Goal: Find specific page/section: Find specific page/section

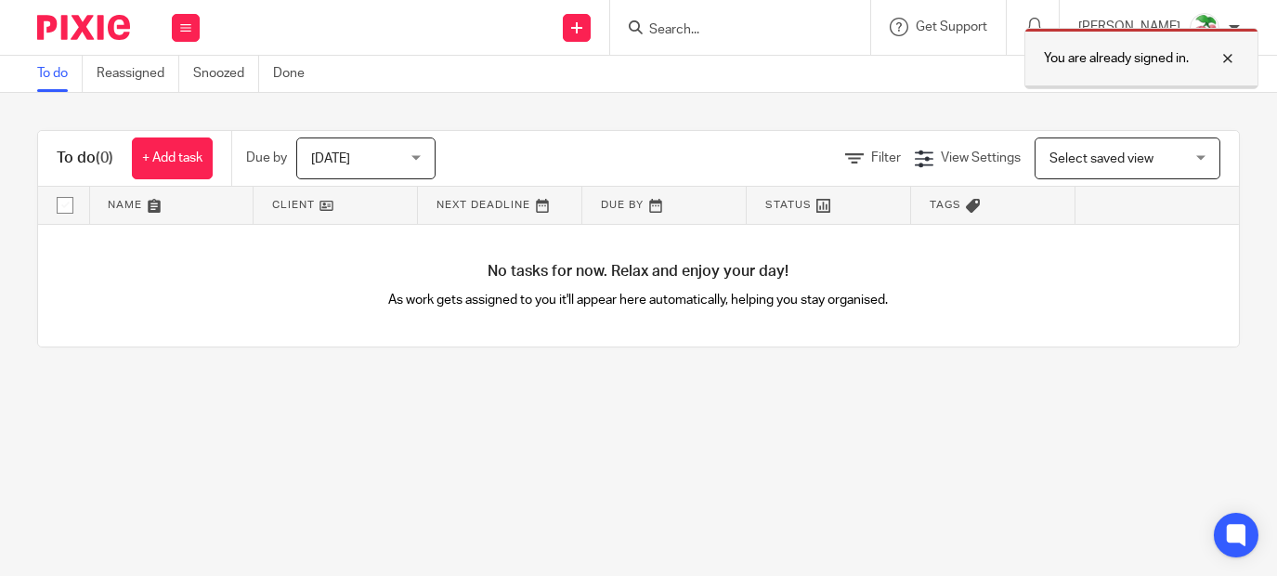
click at [1236, 64] on div at bounding box center [1214, 58] width 50 height 22
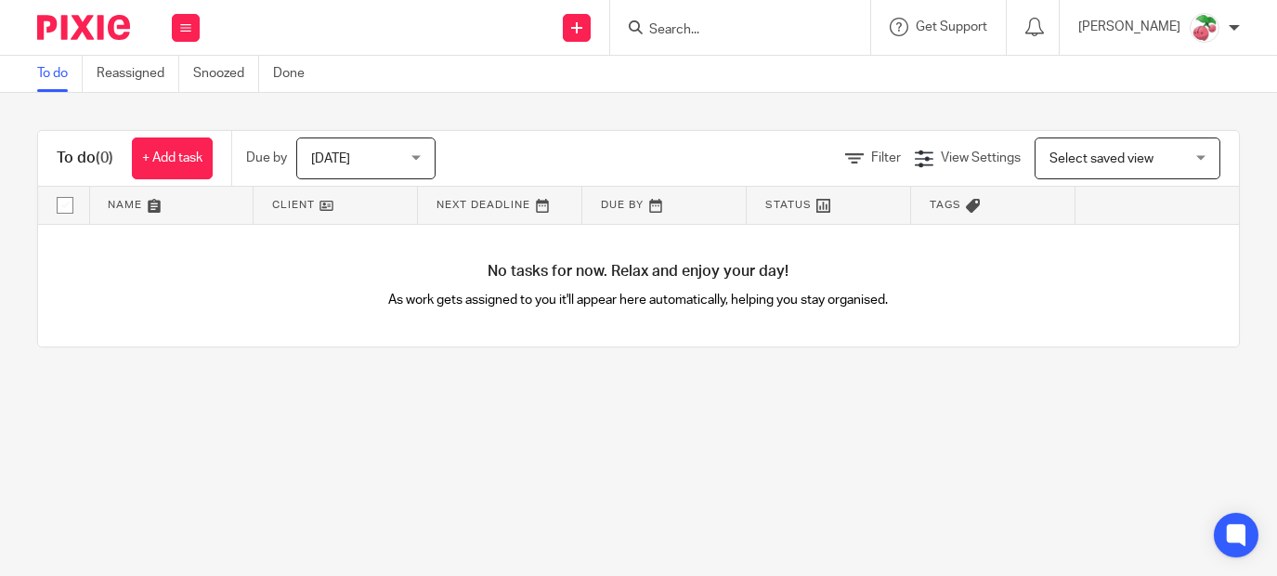
click at [783, 24] on input "Search" at bounding box center [730, 30] width 167 height 17
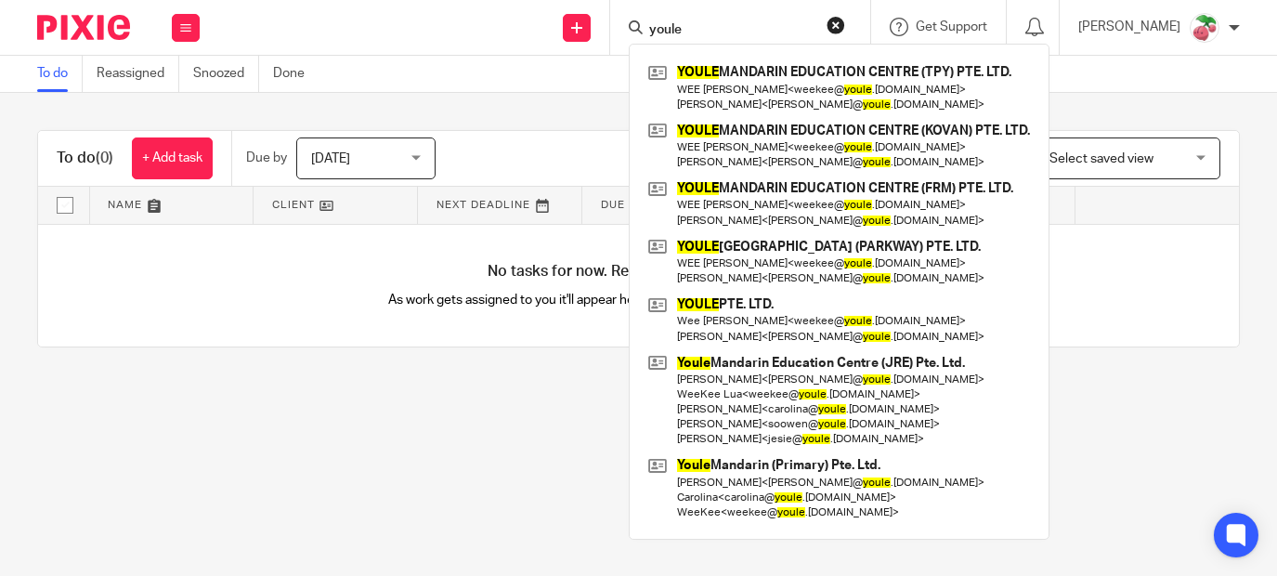
type input "youle"
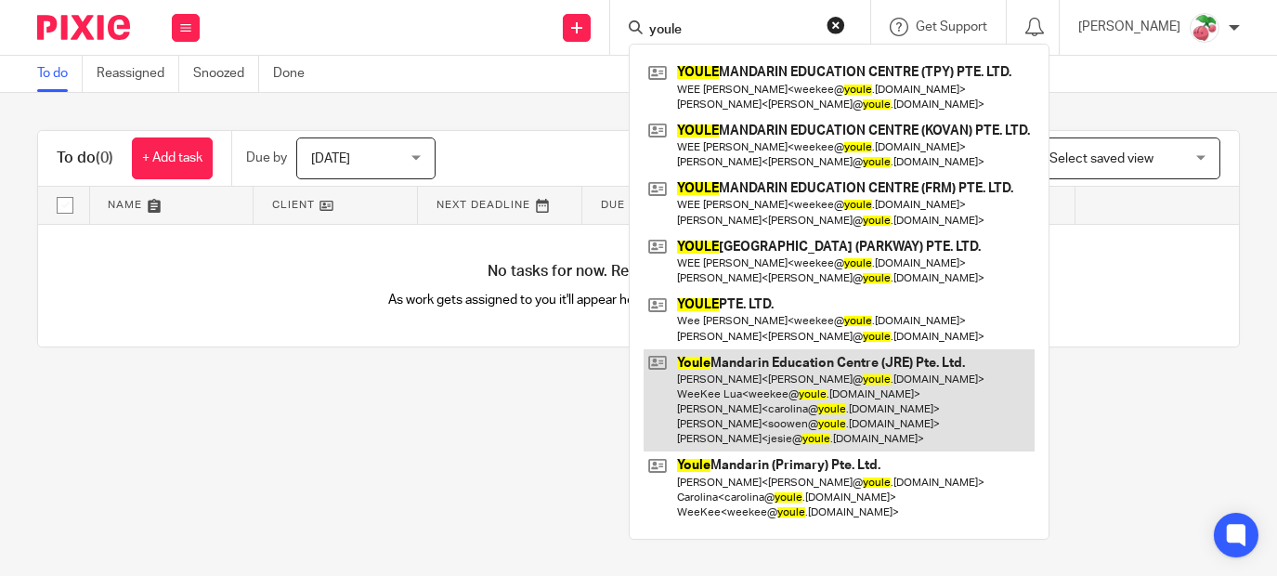
click at [908, 365] on link at bounding box center [839, 400] width 391 height 103
